Goal: Transaction & Acquisition: Register for event/course

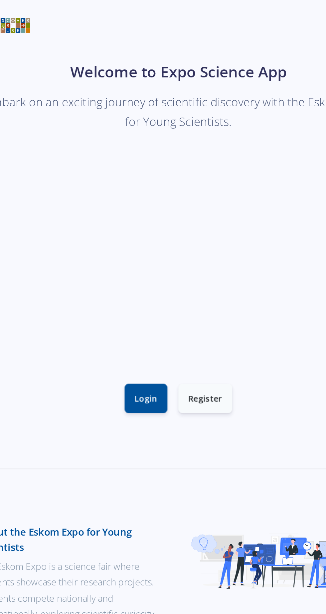
click at [144, 233] on link "Login" at bounding box center [144, 229] width 25 height 17
click at [185, 236] on link "Register" at bounding box center [178, 229] width 31 height 17
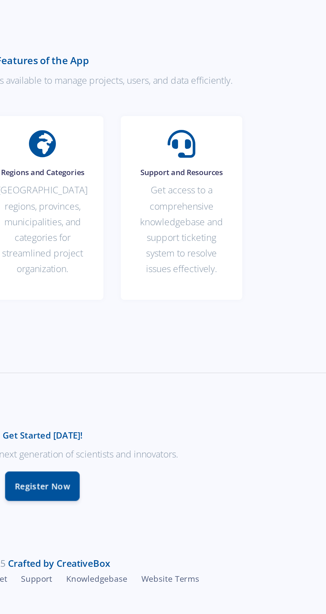
scroll to position [183, 0]
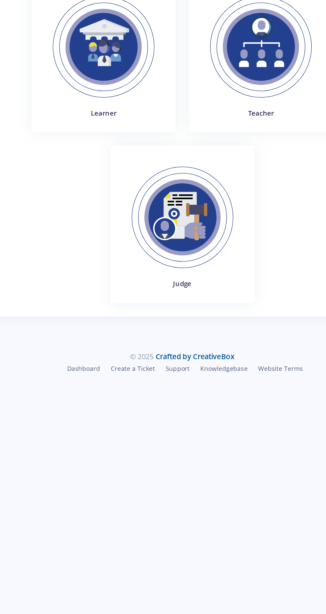
click at [229, 114] on img at bounding box center [221, 102] width 91 height 91
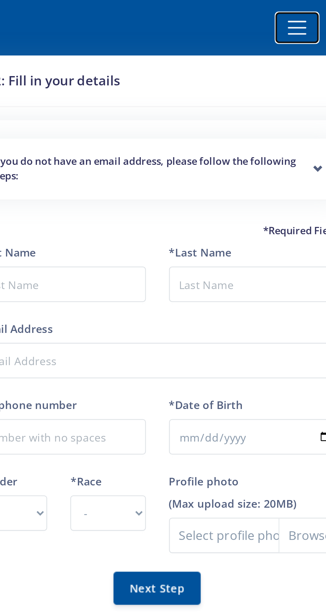
click at [273, 13] on span "Toggle navigation" at bounding box center [273, 12] width 10 height 10
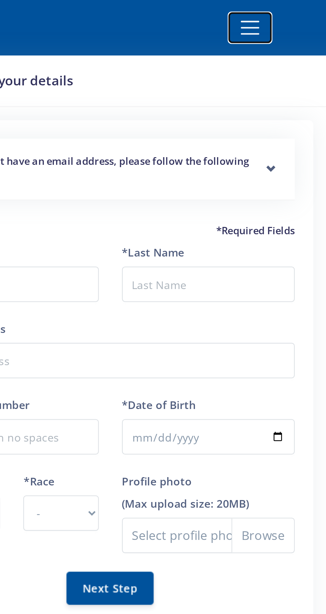
click at [274, 11] on span "Toggle navigation" at bounding box center [273, 12] width 10 height 10
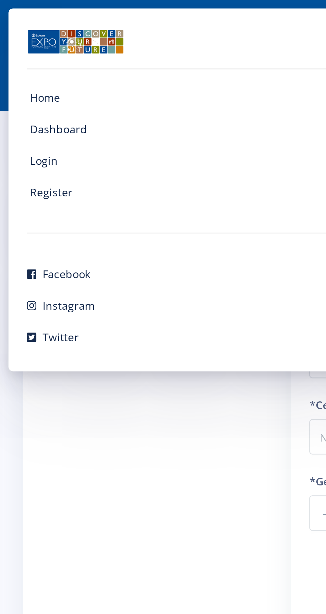
click at [22, 45] on span "Home" at bounding box center [19, 42] width 13 height 6
